Goal: Transaction & Acquisition: Purchase product/service

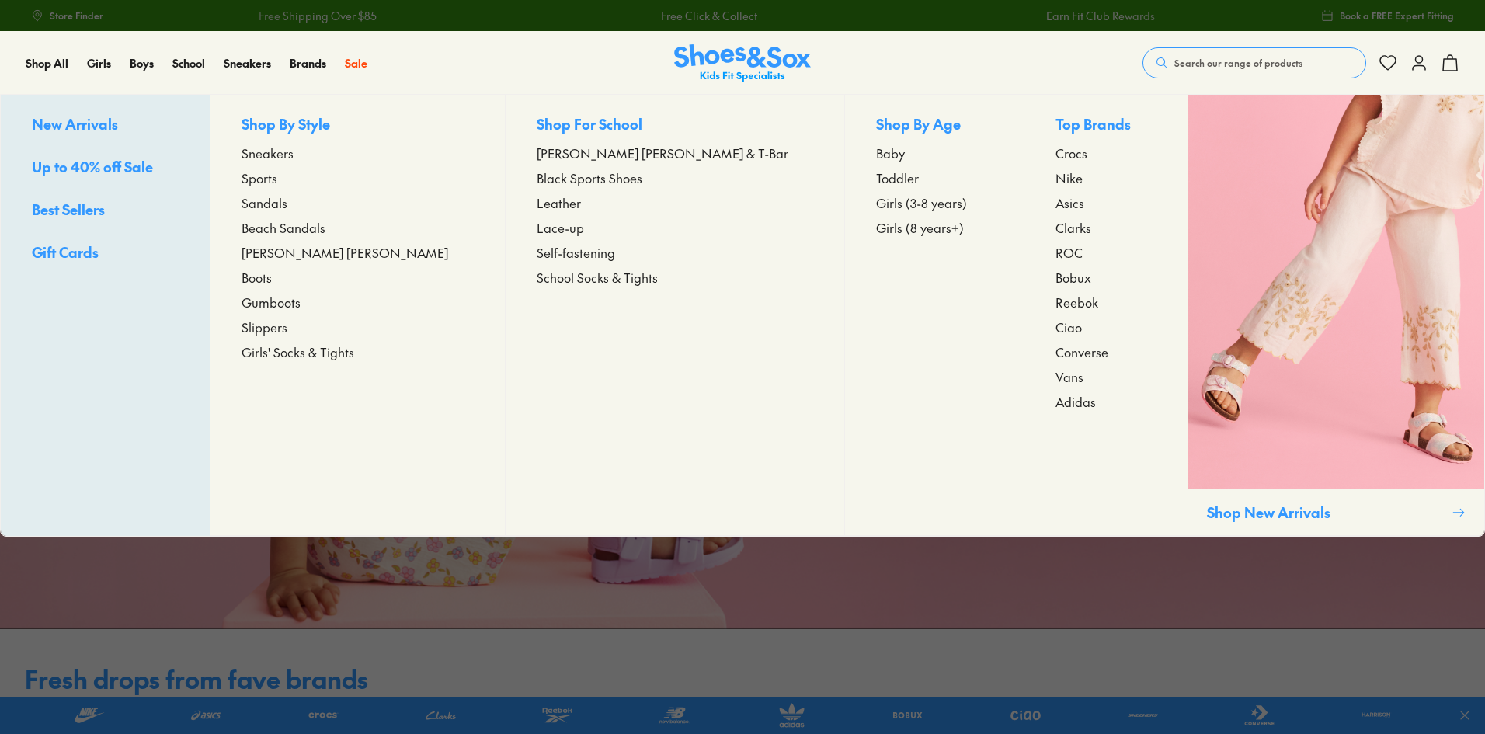
click at [876, 178] on span "Toddler" at bounding box center [897, 177] width 43 height 19
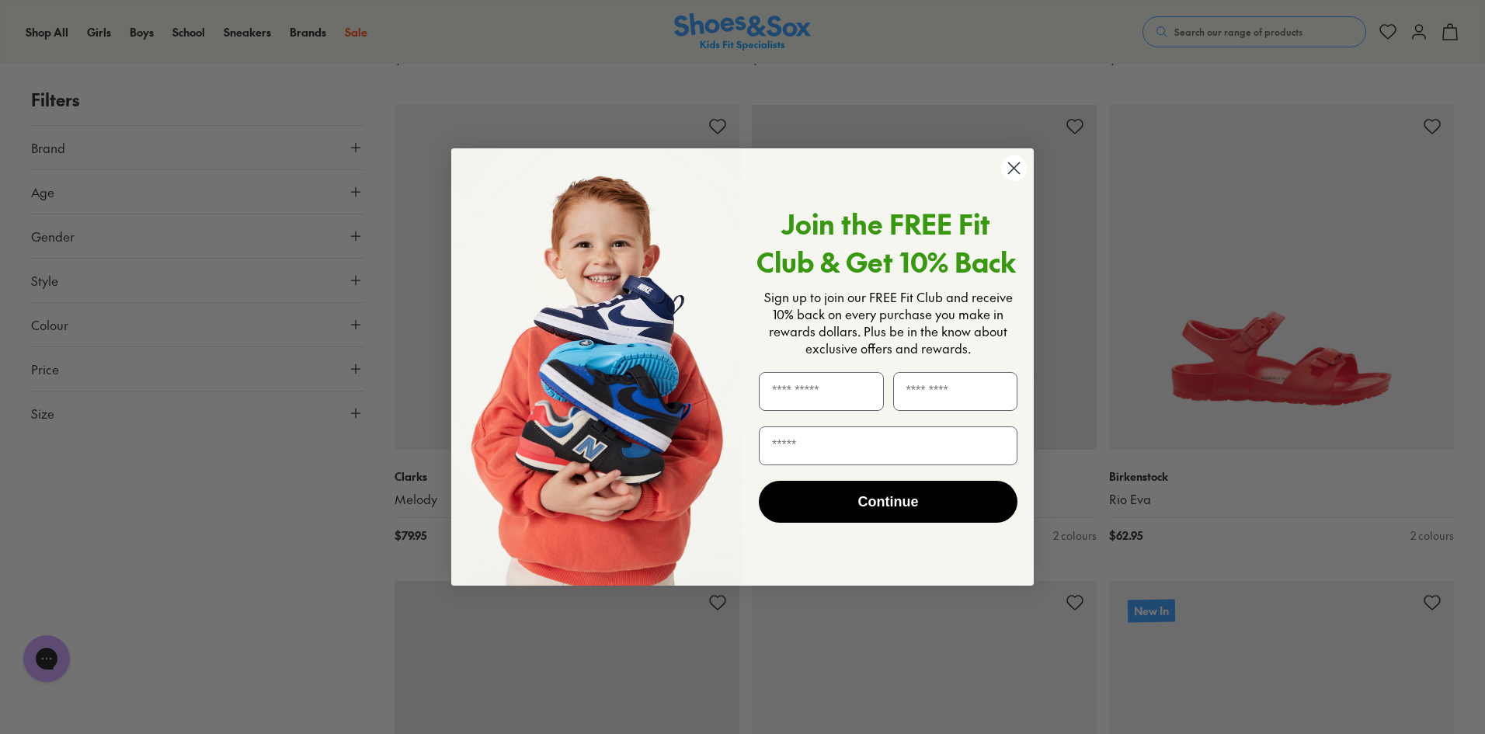
scroll to position [2252, 0]
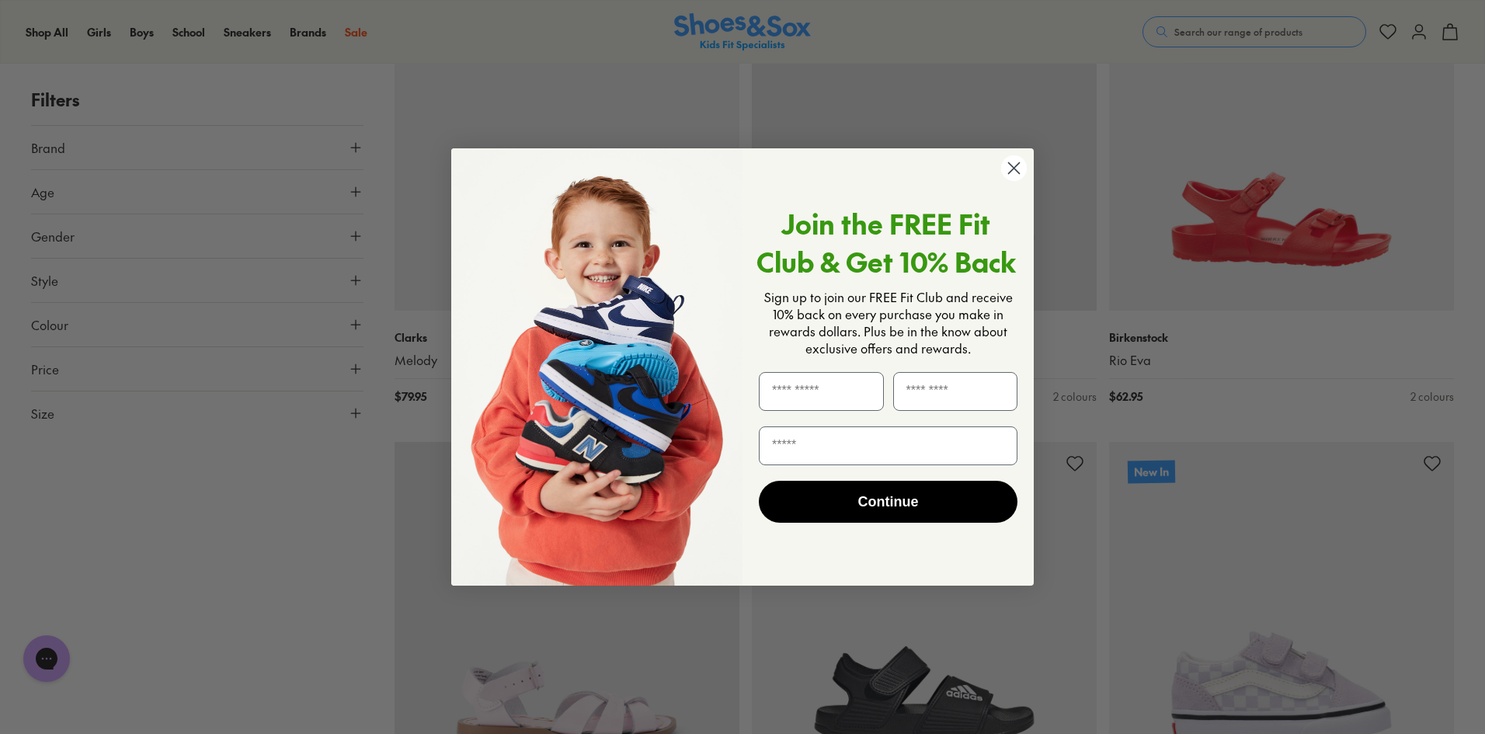
click at [1022, 172] on circle "Close dialog" at bounding box center [1014, 168] width 26 height 26
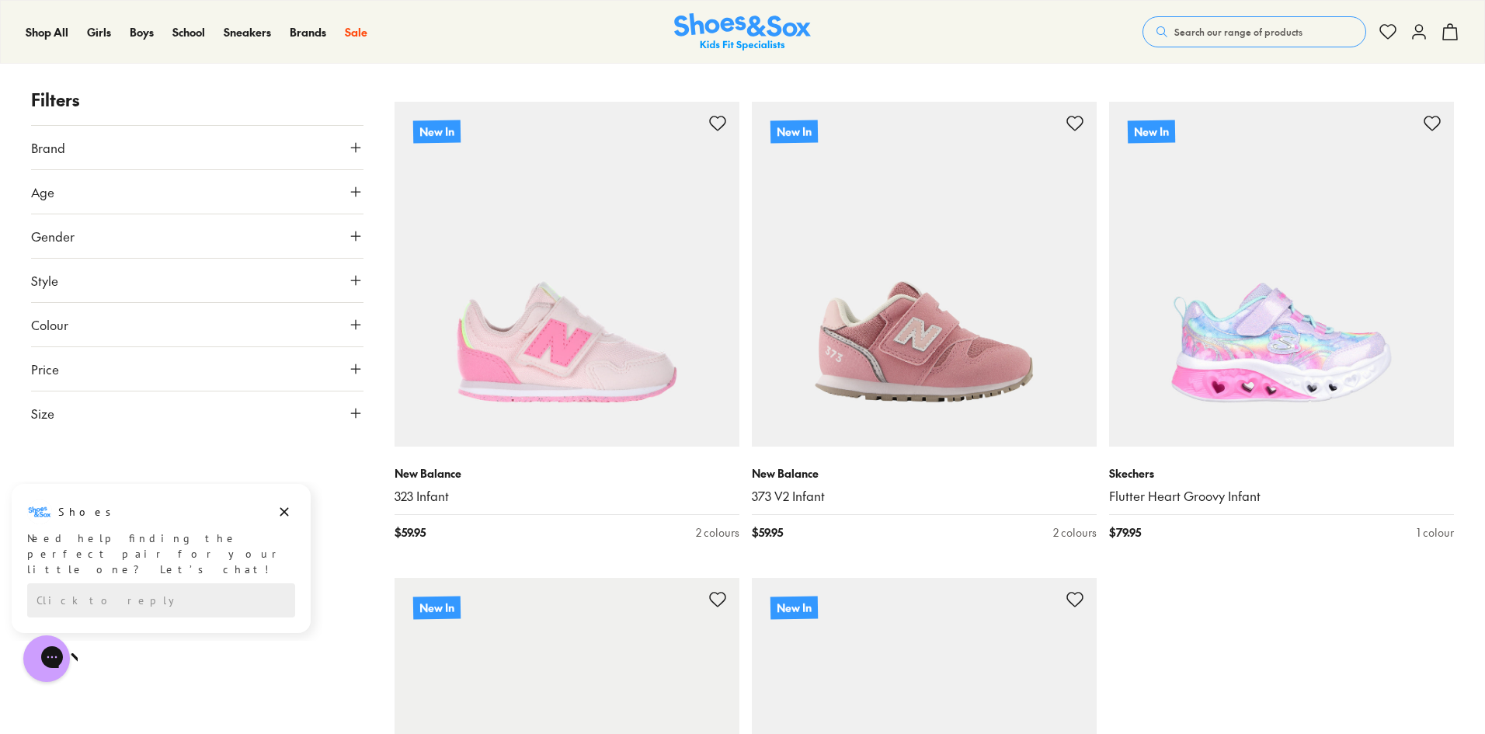
scroll to position [4503, 0]
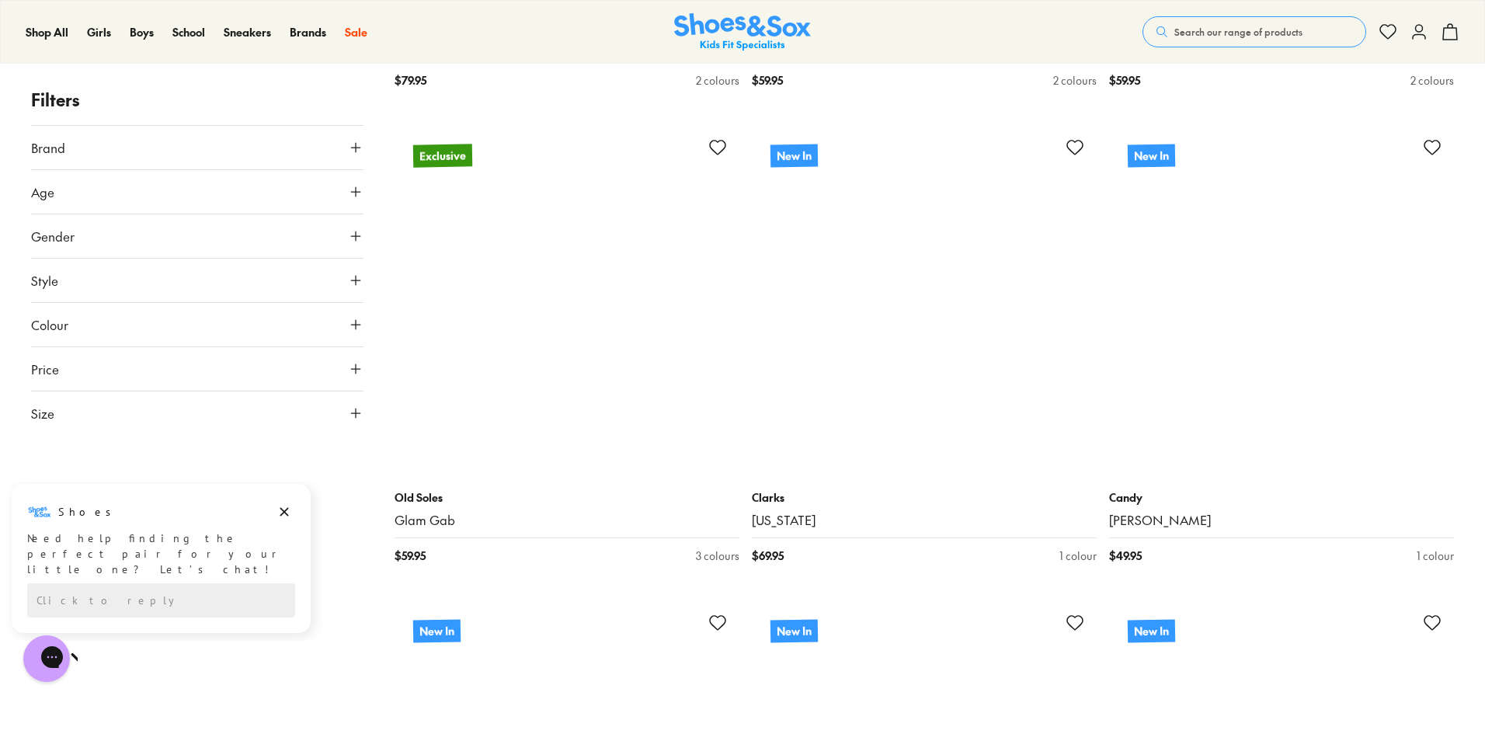
scroll to position [9240, 0]
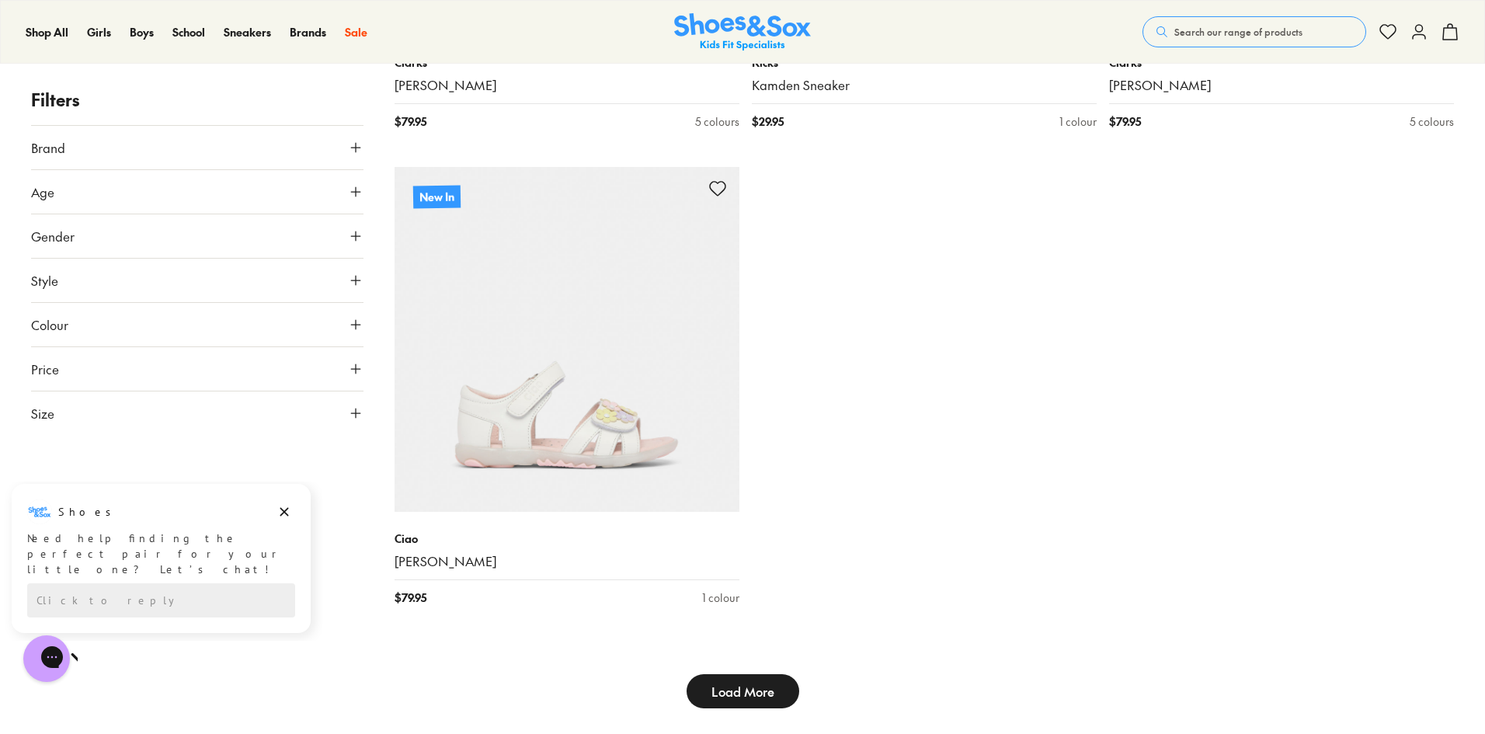
scroll to position [10327, 0]
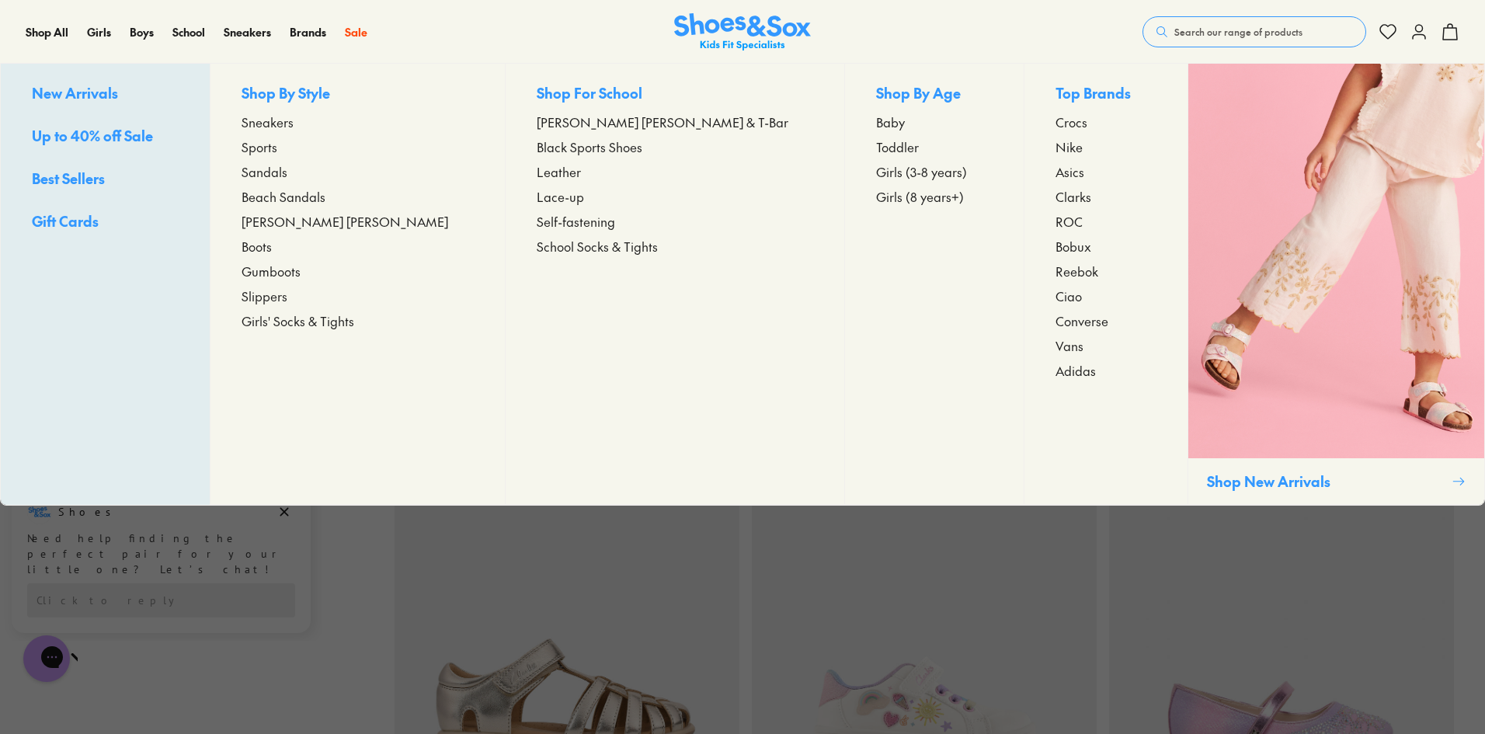
click at [876, 120] on span "Baby" at bounding box center [890, 122] width 29 height 19
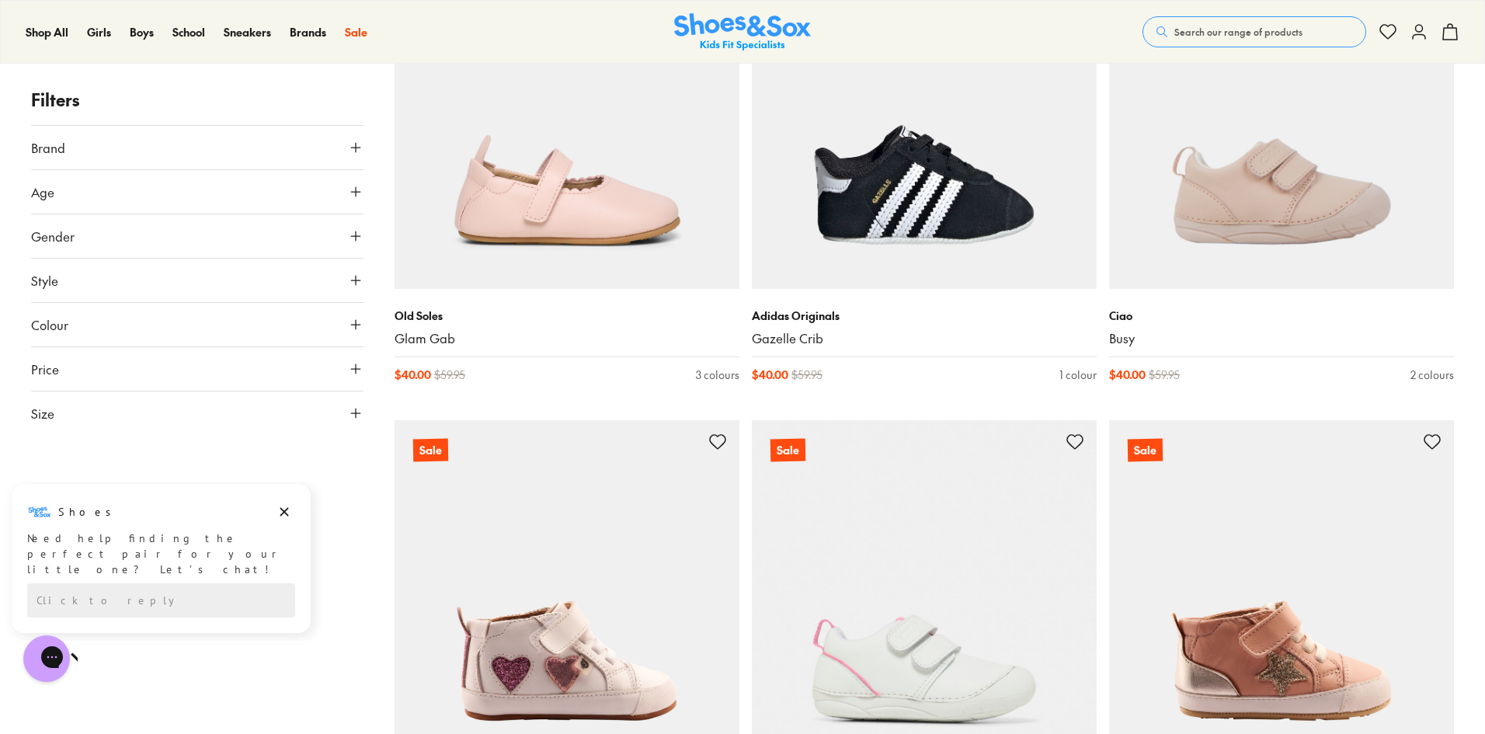
scroll to position [4038, 0]
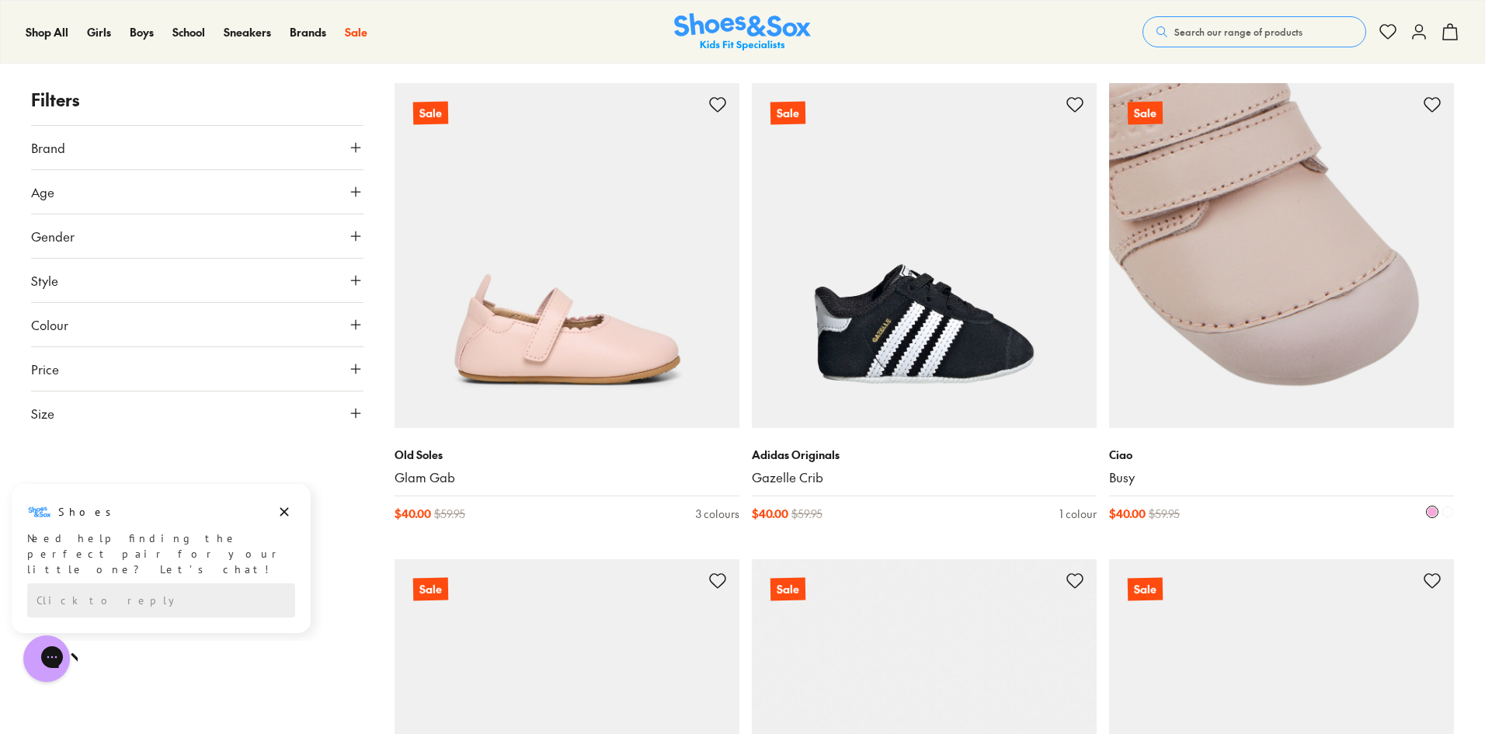
click at [1246, 313] on img at bounding box center [1281, 255] width 345 height 345
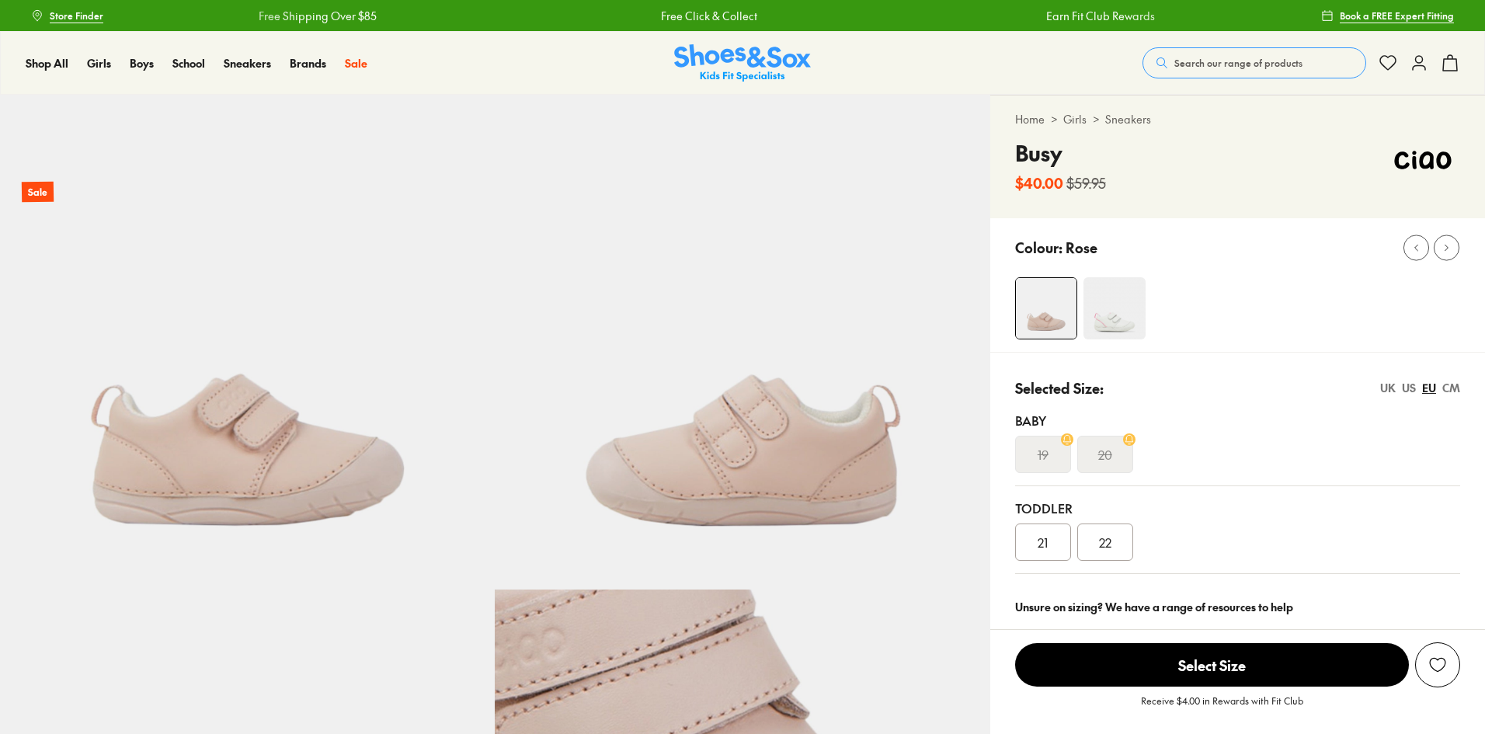
click at [1121, 309] on img at bounding box center [1114, 308] width 62 height 62
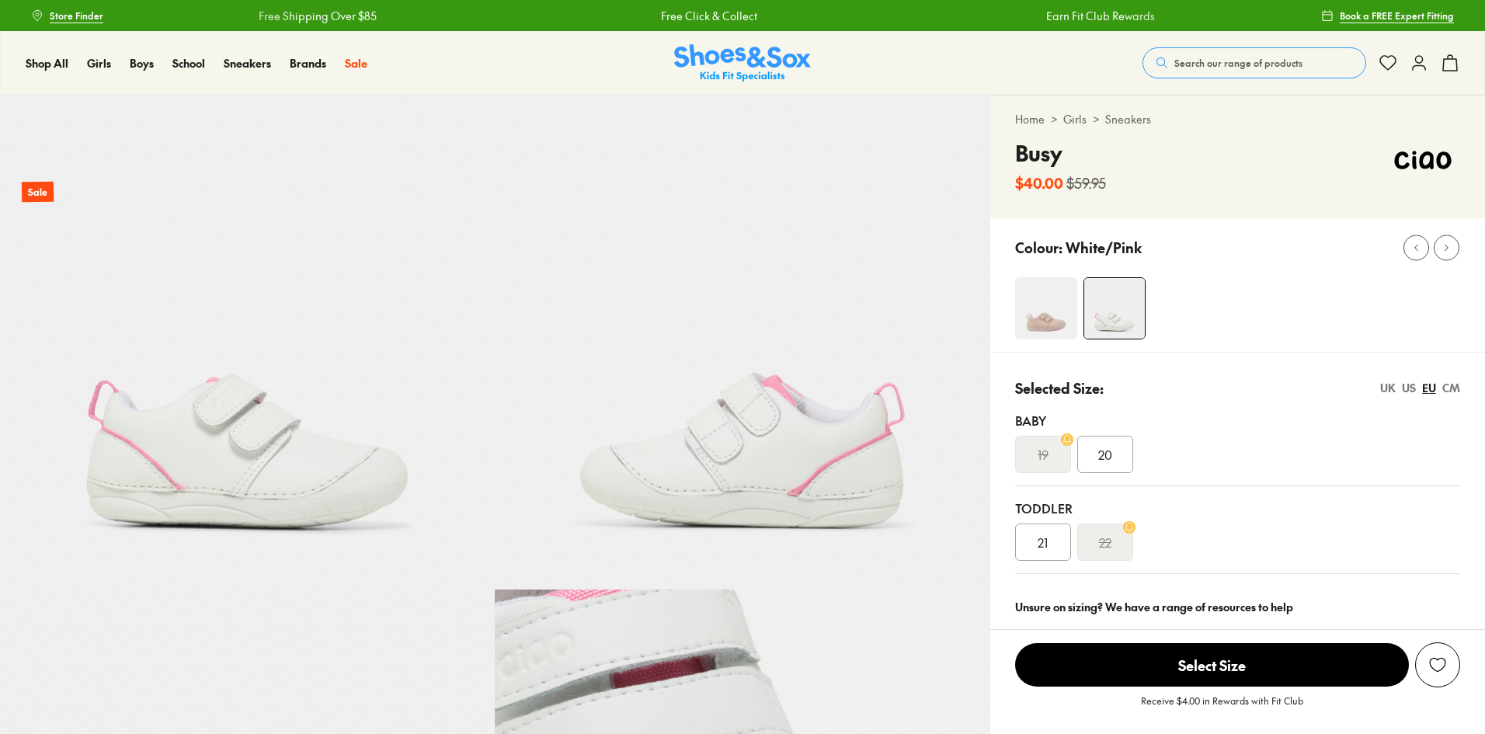
click at [1110, 455] on span "20" at bounding box center [1105, 454] width 14 height 19
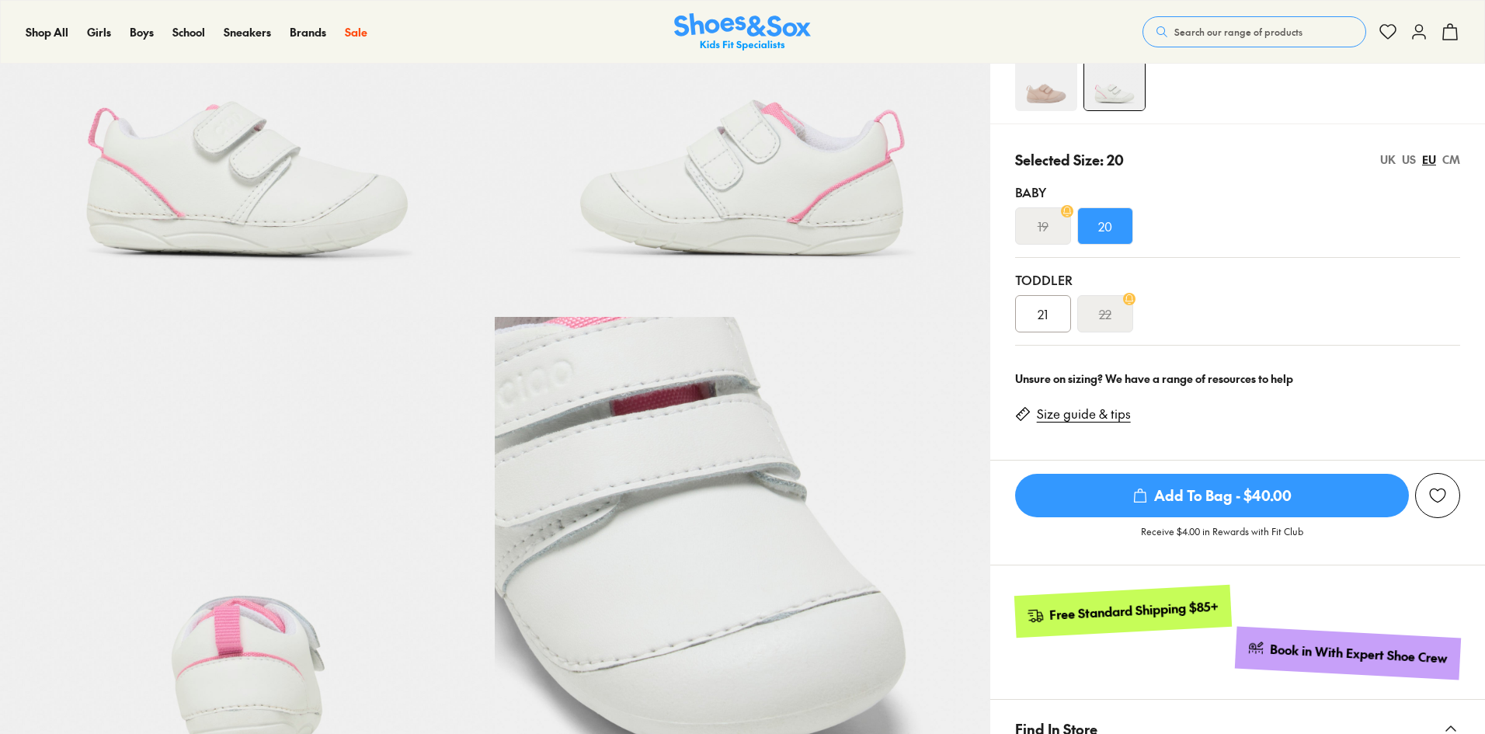
scroll to position [544, 0]
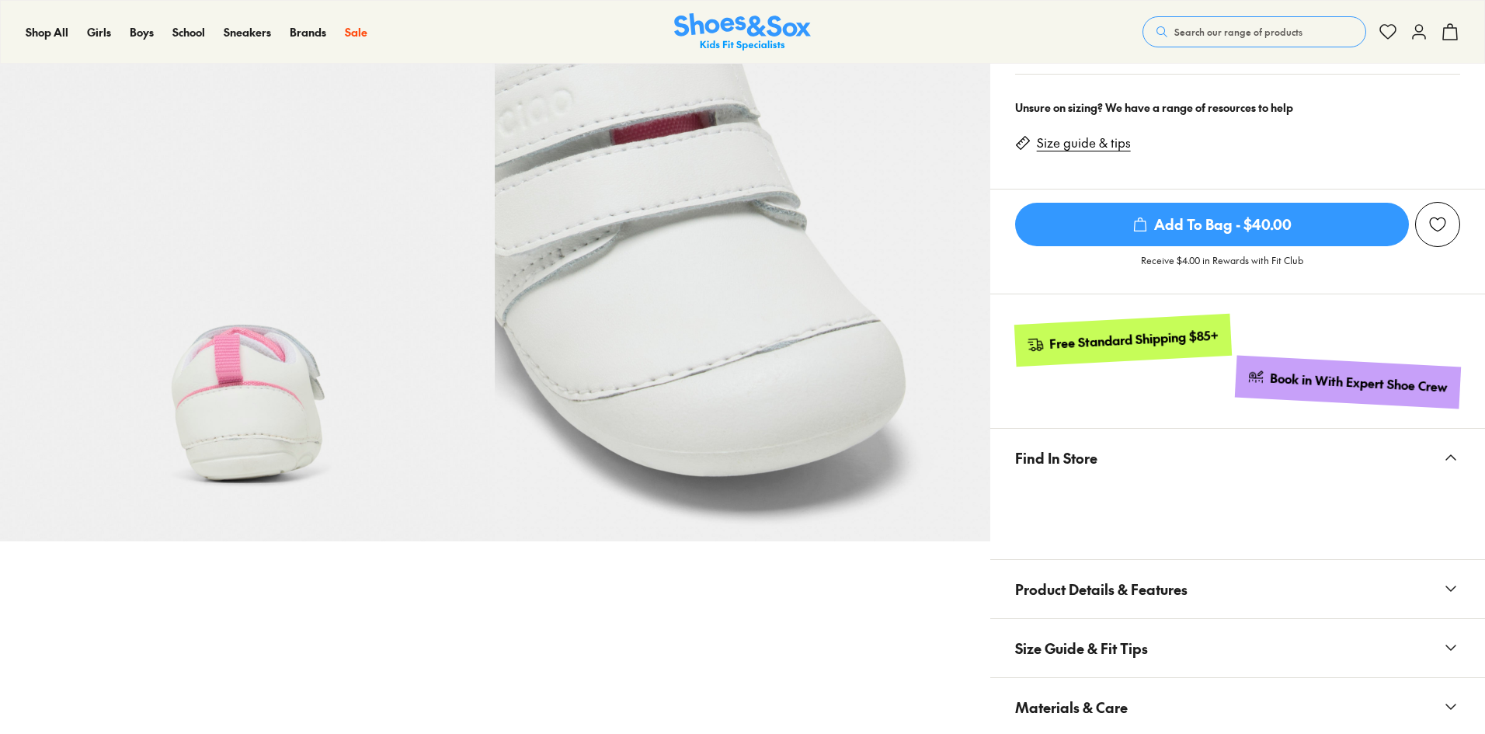
select select "*"
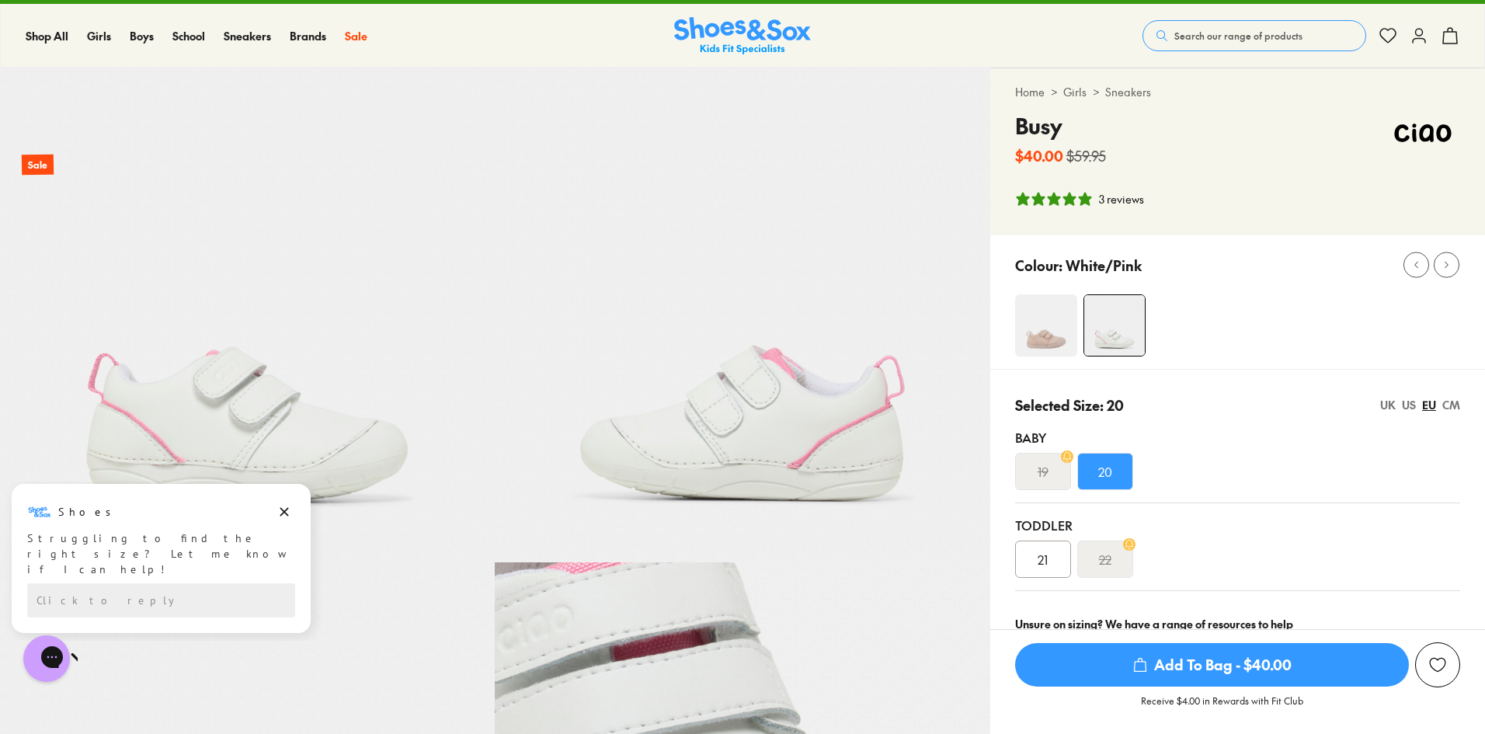
scroll to position [0, 0]
